Goal: Task Accomplishment & Management: Manage account settings

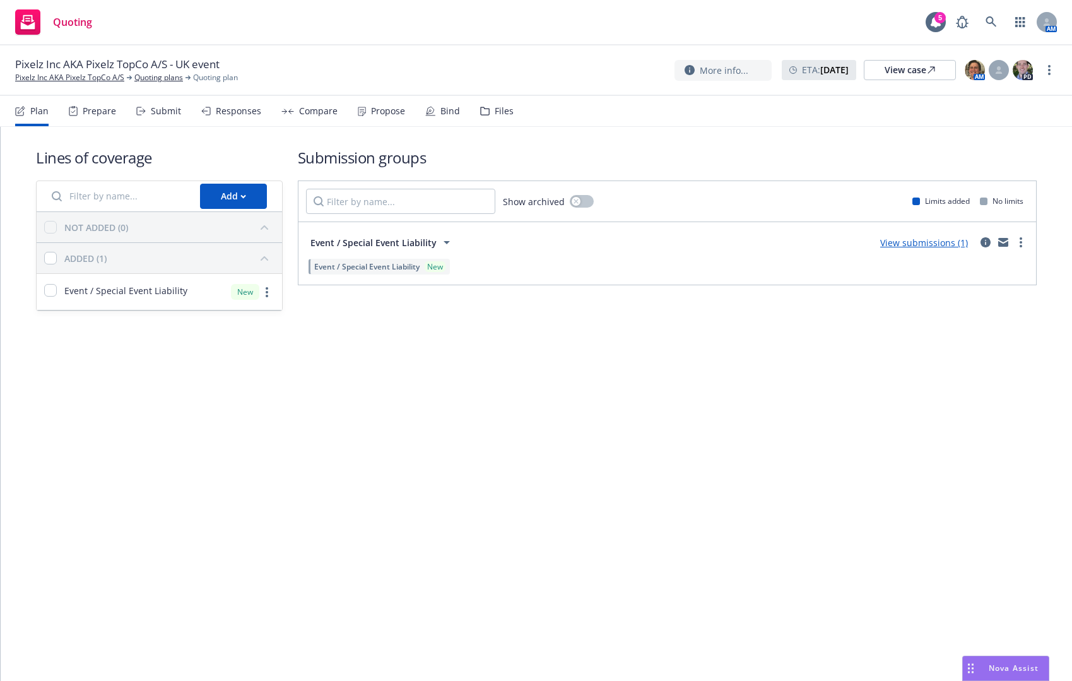
click at [317, 111] on div "Compare" at bounding box center [318, 111] width 38 height 10
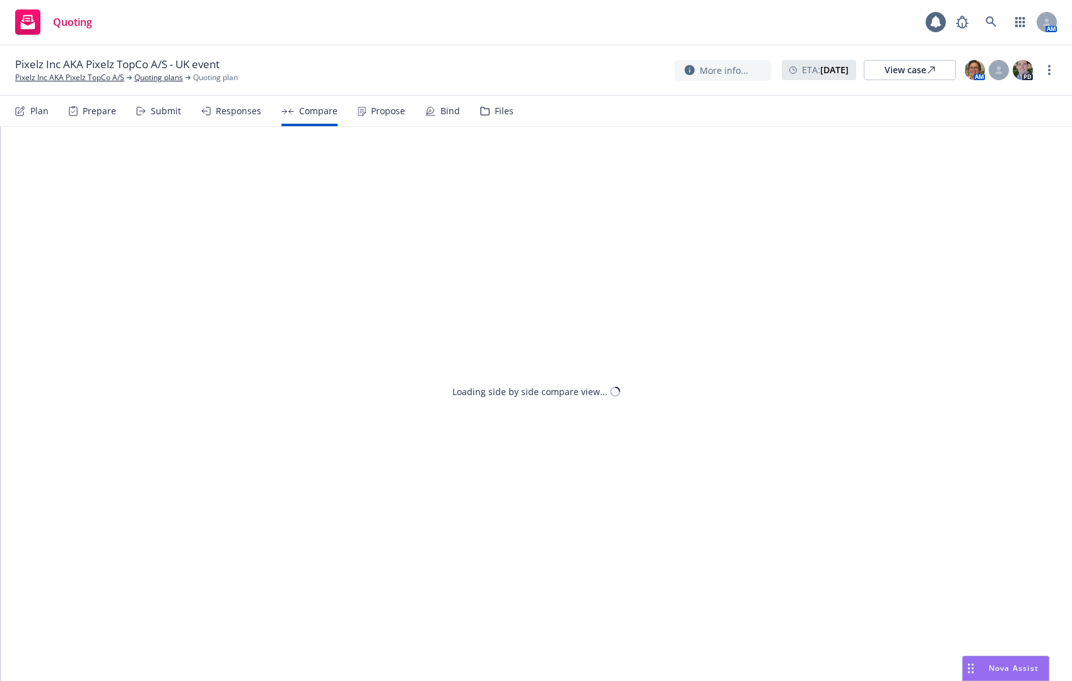
click at [232, 115] on div "Responses" at bounding box center [238, 111] width 45 height 10
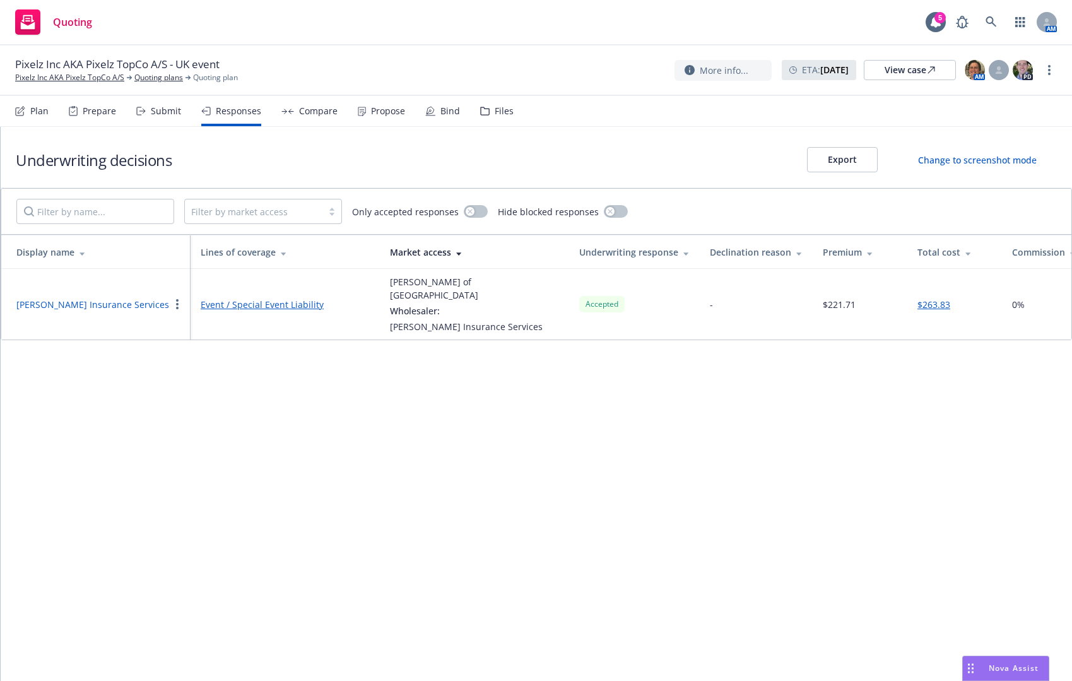
click at [371, 106] on div "Propose" at bounding box center [388, 111] width 34 height 10
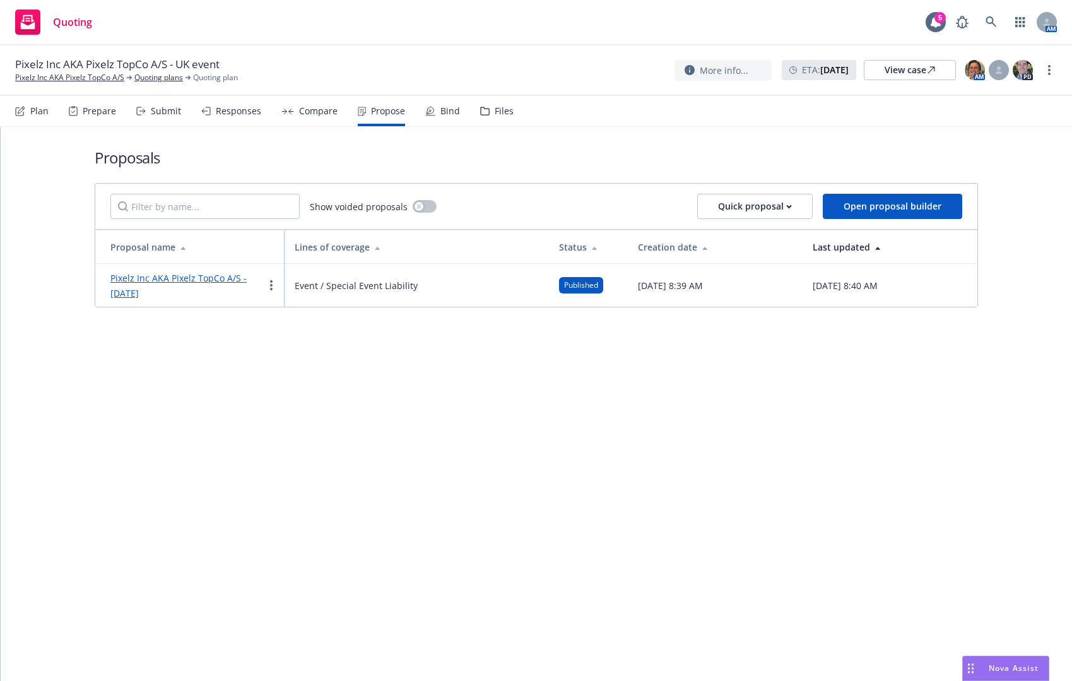
click at [235, 274] on link "Pixelz Inc AKA Pixelz TopCo A/S - [DATE]" at bounding box center [178, 285] width 136 height 27
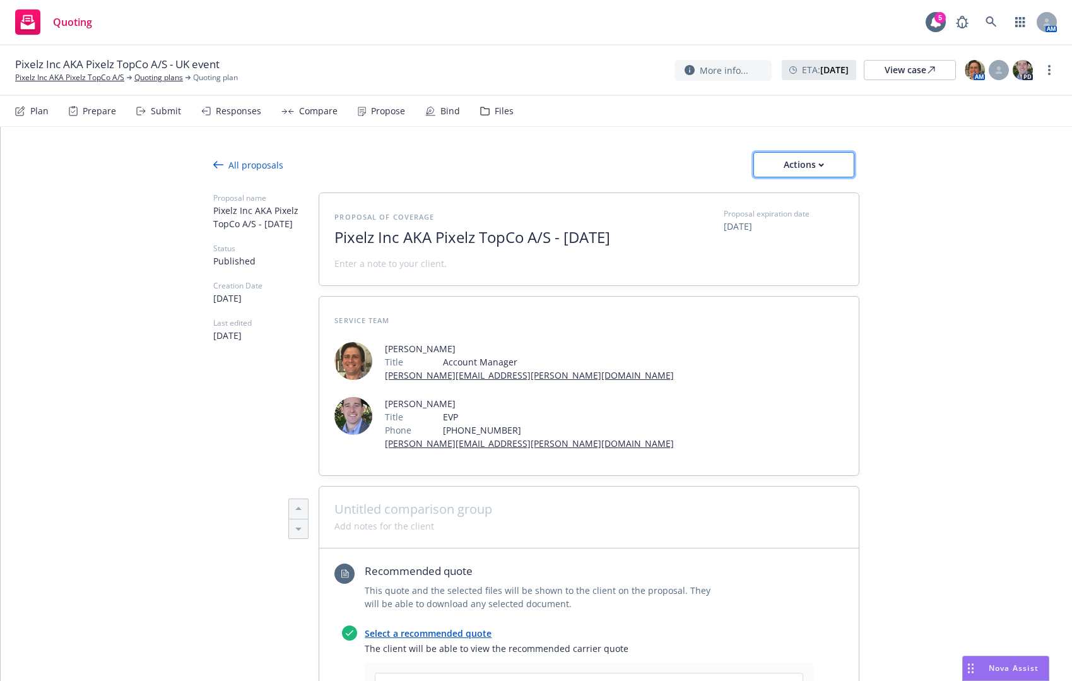
click at [825, 154] on div "Actions" at bounding box center [803, 165] width 59 height 24
click at [814, 219] on span "See client view" at bounding box center [795, 222] width 93 height 12
click at [219, 160] on div "All proposals" at bounding box center [248, 164] width 70 height 13
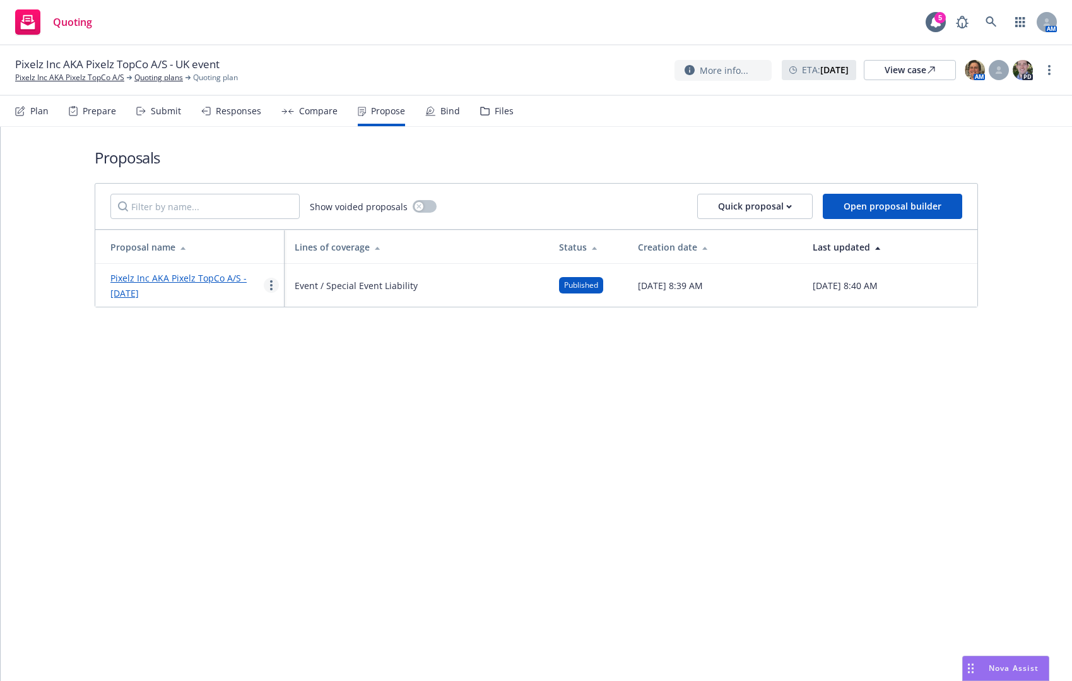
click at [271, 281] on circle "more" at bounding box center [271, 281] width 3 height 3
click at [293, 336] on span "Duplicate" at bounding box center [299, 341] width 71 height 12
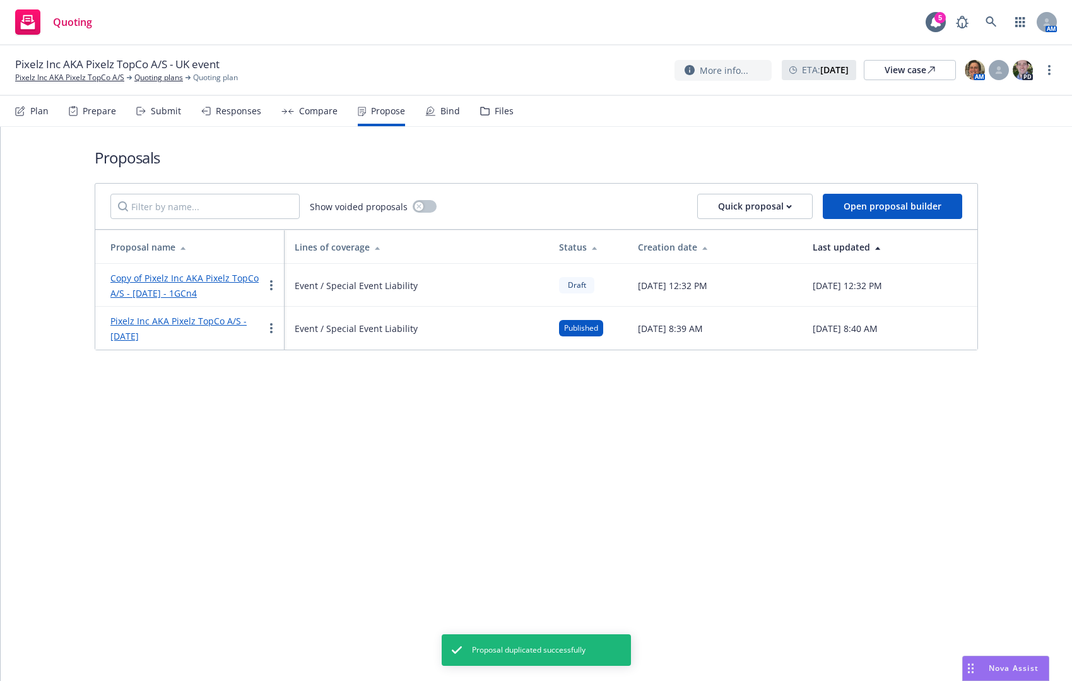
click at [232, 275] on link "Copy of Pixelz Inc AKA Pixelz TopCo A/S - [DATE] - 1GCn4" at bounding box center [184, 285] width 148 height 27
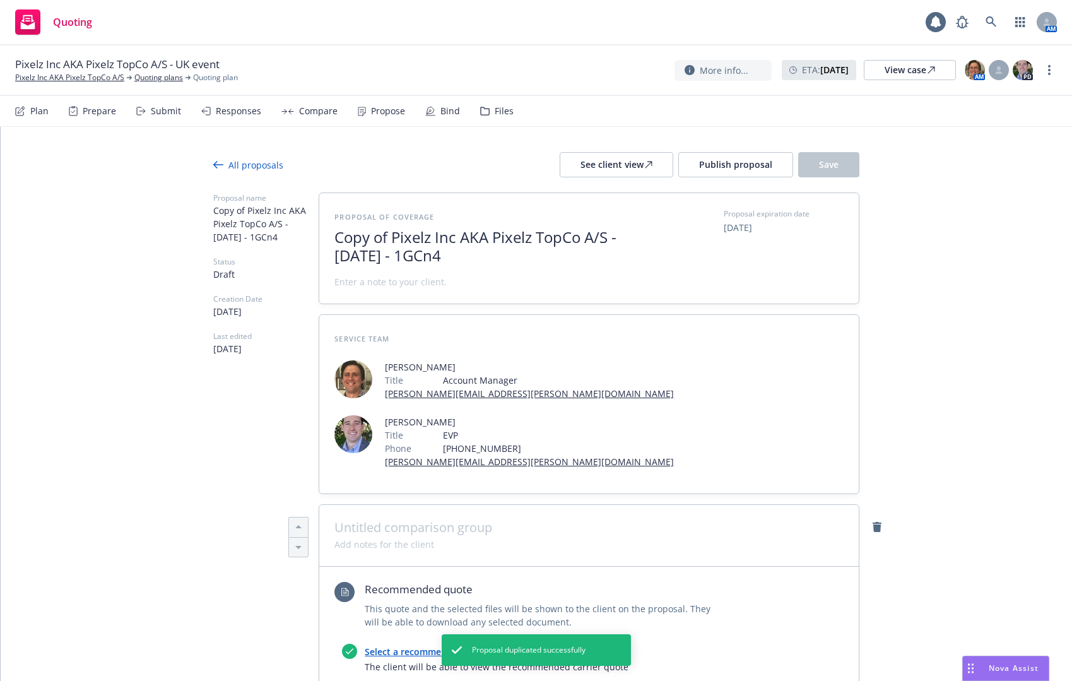
type textarea "x"
click at [401, 242] on span "Copy of Pixelz Inc AKA Pixelz TopCo A/S - [DATE] - 1GCn4" at bounding box center [488, 246] width 309 height 37
drag, startPoint x: 384, startPoint y: 235, endPoint x: 310, endPoint y: 218, distance: 75.7
drag, startPoint x: 562, startPoint y: 243, endPoint x: 570, endPoint y: 256, distance: 14.7
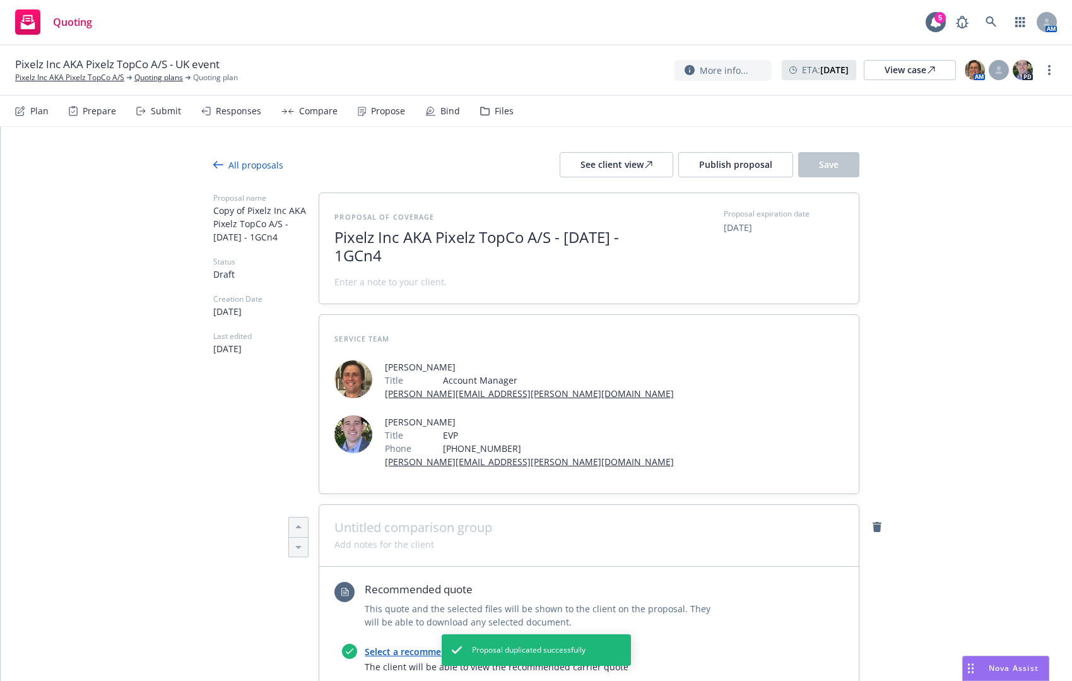
click at [570, 256] on span "Pixelz Inc AKA Pixelz TopCo A/S - [DATE] - 1GCn4" at bounding box center [488, 246] width 309 height 37
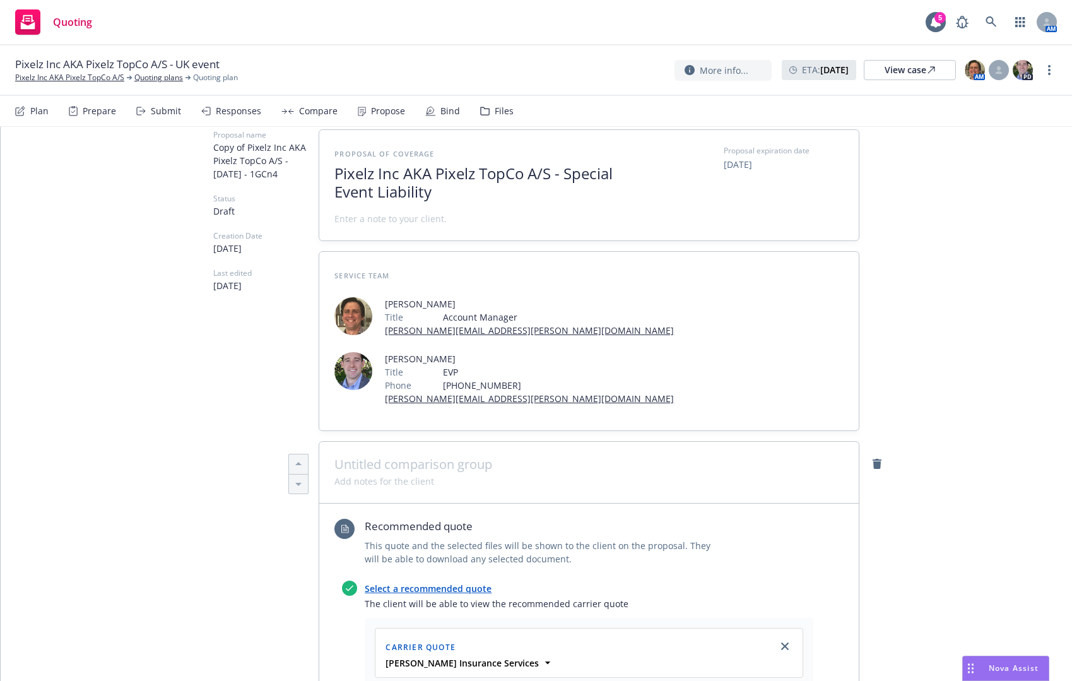
type textarea "x"
click at [445, 457] on span at bounding box center [588, 464] width 509 height 15
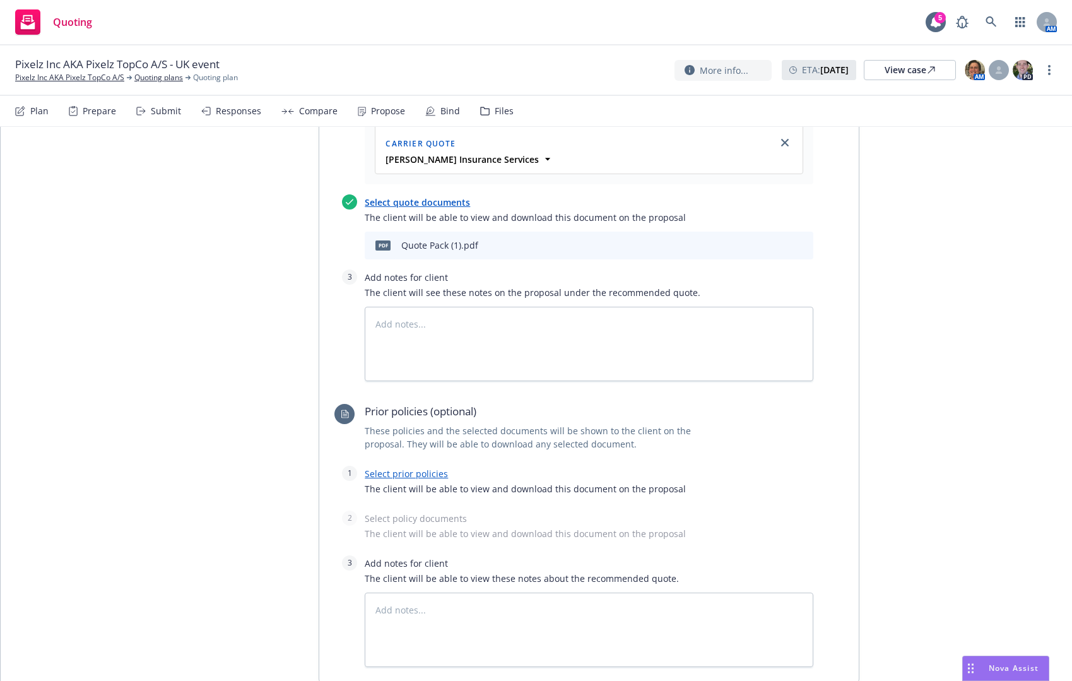
click at [409, 424] on span "These policies and the selected documents will be shown to the client on the pr…" at bounding box center [545, 437] width 360 height 26
click at [384, 315] on textarea at bounding box center [589, 342] width 449 height 74
click at [822, 349] on div "Recommended quote This quote and the selected files will be shown to the client…" at bounding box center [588, 340] width 539 height 682
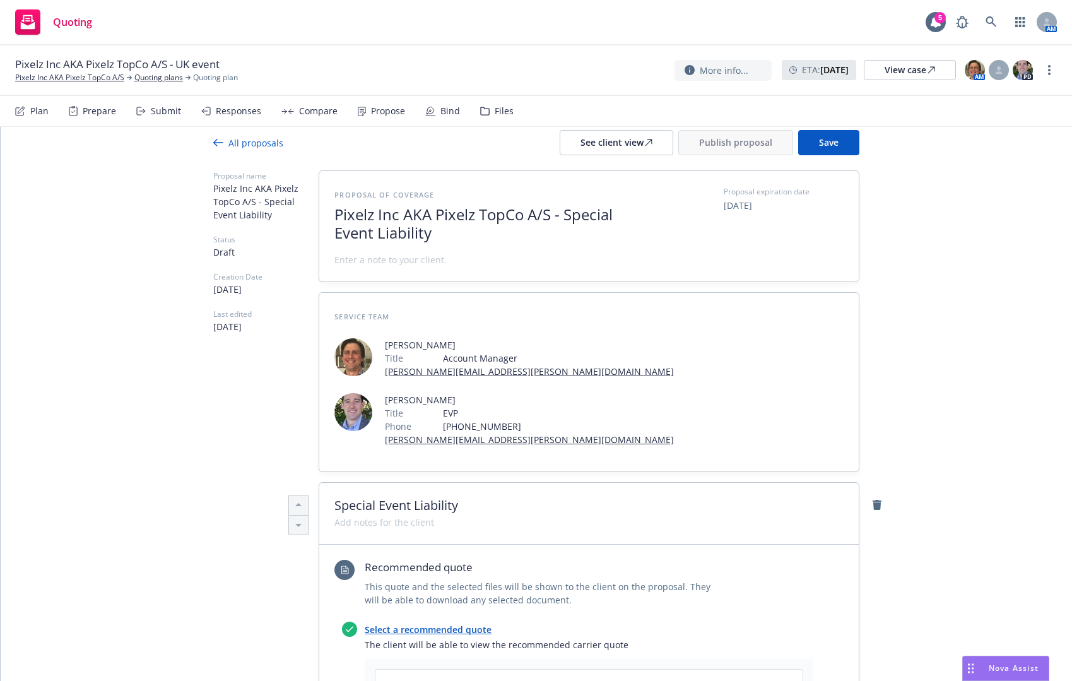
scroll to position [0, 0]
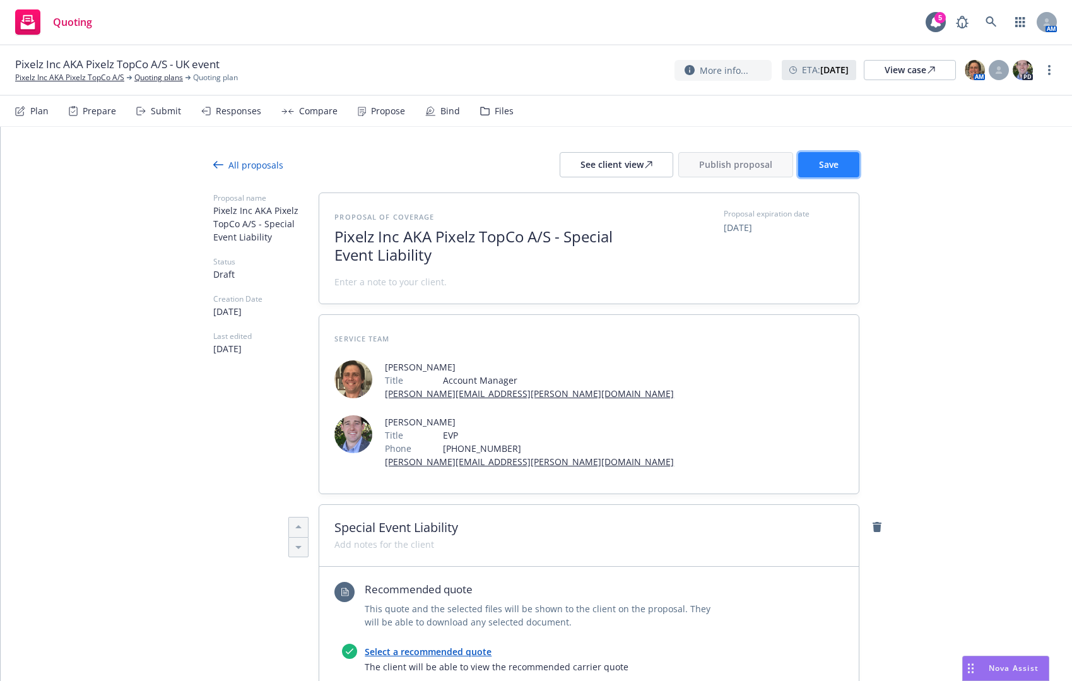
click at [821, 171] on button "Save" at bounding box center [828, 164] width 61 height 25
click at [736, 170] on span "Publish proposal" at bounding box center [735, 164] width 73 height 12
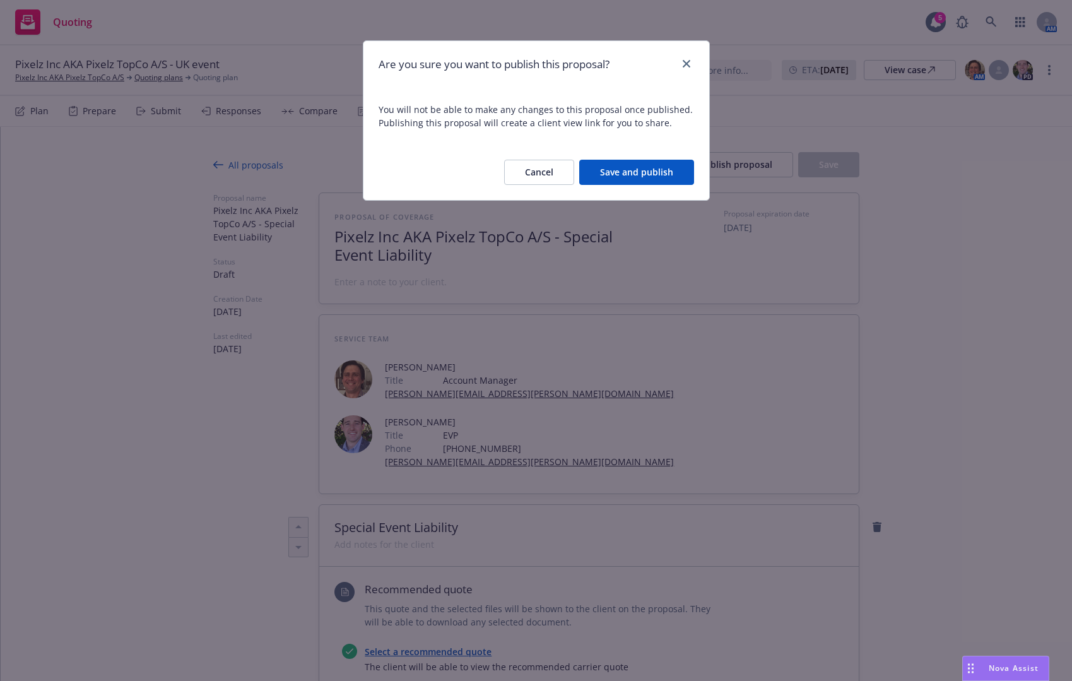
click at [614, 172] on button "Save and publish" at bounding box center [636, 172] width 115 height 25
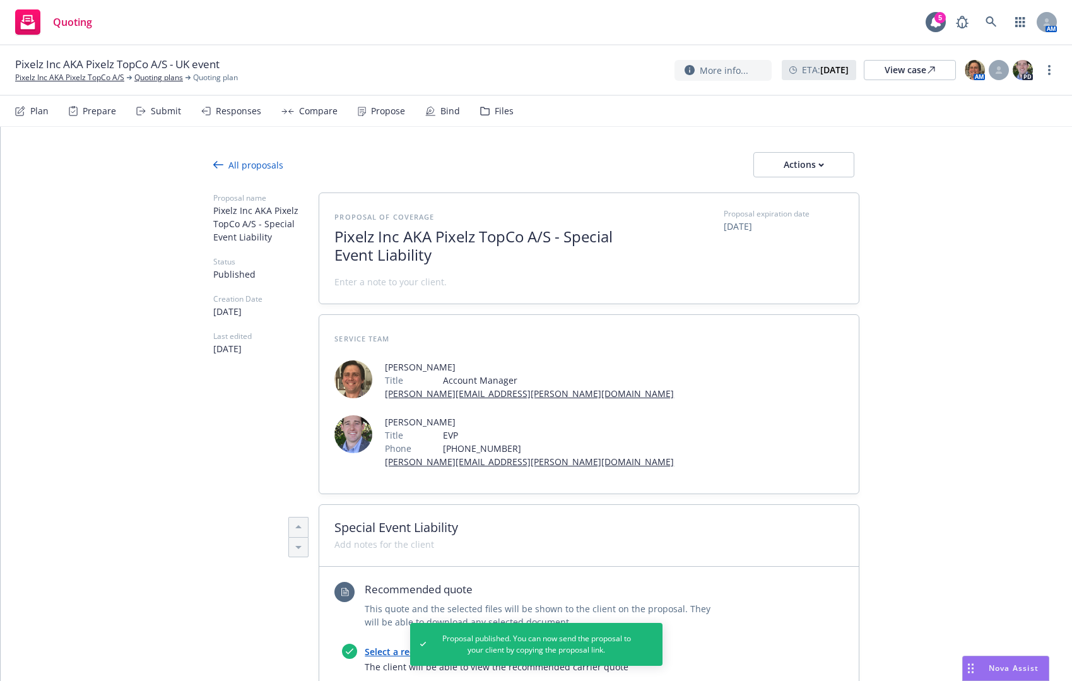
click at [247, 166] on div "All proposals" at bounding box center [248, 164] width 70 height 13
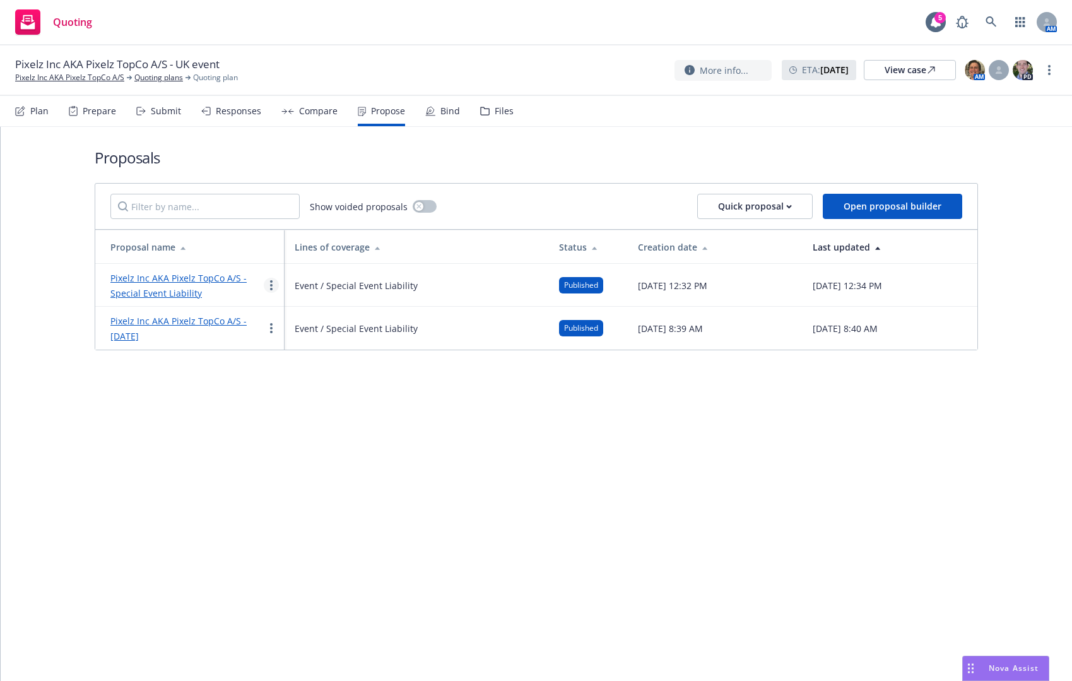
click at [274, 283] on link "more" at bounding box center [271, 285] width 15 height 15
click at [314, 418] on span "See client view" at bounding box center [310, 417] width 93 height 12
click at [229, 327] on div "Pixelz Inc AKA Pixelz TopCo A/S - [DATE]" at bounding box center [186, 328] width 153 height 30
click at [229, 317] on link "Pixelz Inc AKA Pixelz TopCo A/S - [DATE]" at bounding box center [178, 328] width 136 height 27
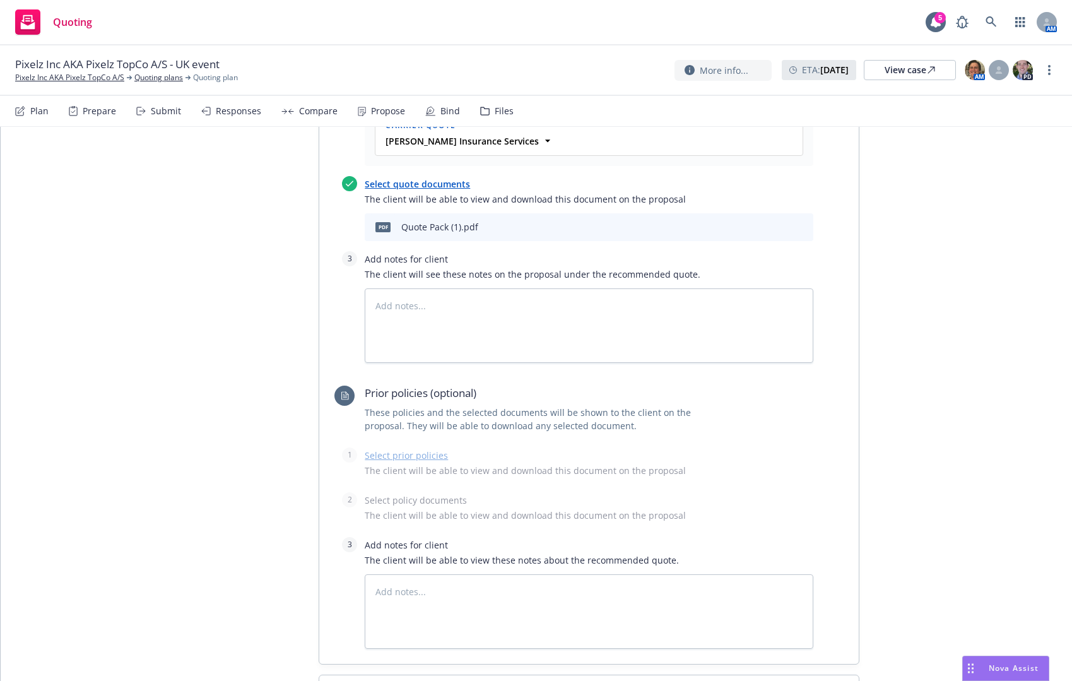
scroll to position [568, 0]
type textarea "x"
